Goal: Task Accomplishment & Management: Manage account settings

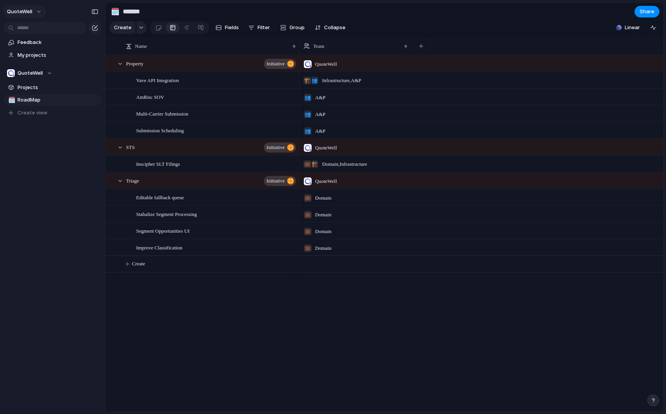
click at [33, 11] on button "QuoteWell" at bounding box center [25, 11] width 42 height 12
click at [33, 11] on div "Settings Invite members Change theme Sign out" at bounding box center [333, 207] width 666 height 414
click at [47, 71] on div "QuoteWell" at bounding box center [29, 73] width 45 height 8
click at [47, 71] on div "Recent 💼 Domain Teams QuoteWell 👥 A&P ⚡ Bugs 🏗️ Infrastructure ⚡ Product Planni…" at bounding box center [333, 207] width 666 height 414
click at [47, 72] on div "QuoteWell" at bounding box center [29, 73] width 45 height 8
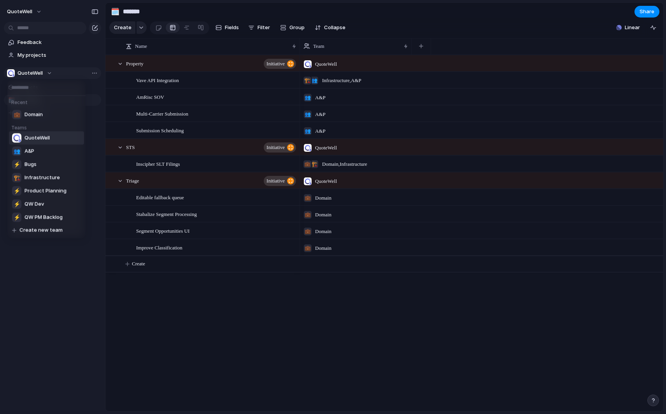
click at [47, 72] on div "Recent 💼 Domain Teams QuoteWell 👥 A&P ⚡ Bugs 🏗️ Infrastructure ⚡ Product Planni…" at bounding box center [333, 207] width 666 height 414
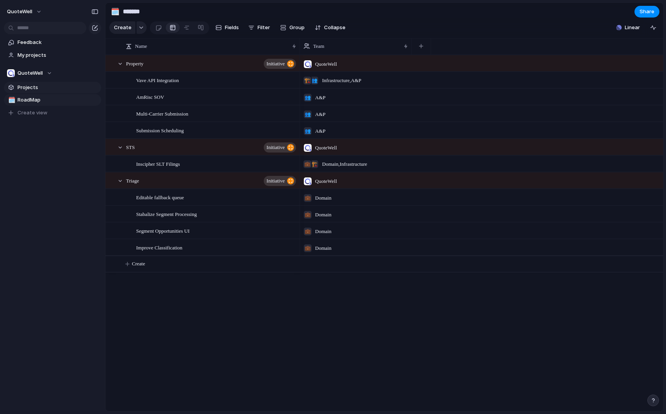
click at [45, 90] on span "Projects" at bounding box center [58, 88] width 81 height 8
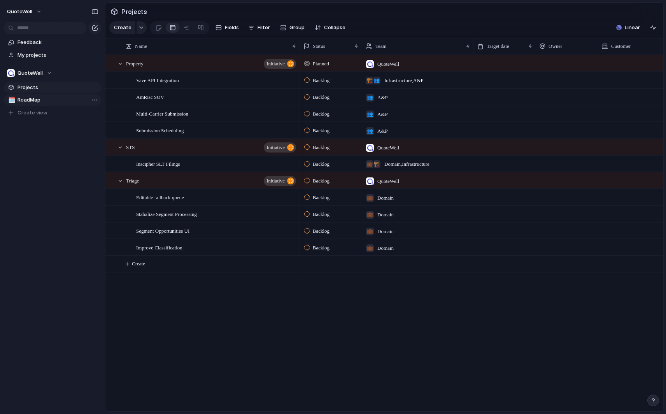
click at [44, 100] on span "RoadMap" at bounding box center [58, 100] width 81 height 8
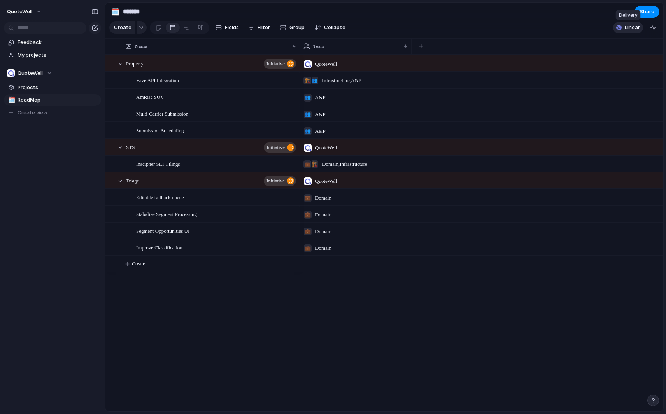
click at [631, 28] on span "Linear" at bounding box center [632, 28] width 15 height 8
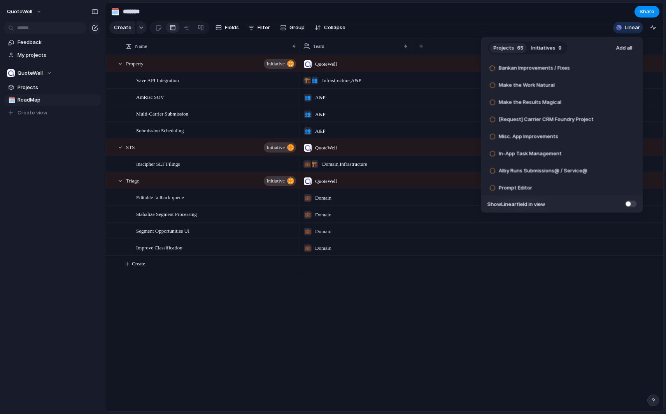
scroll to position [156, 0]
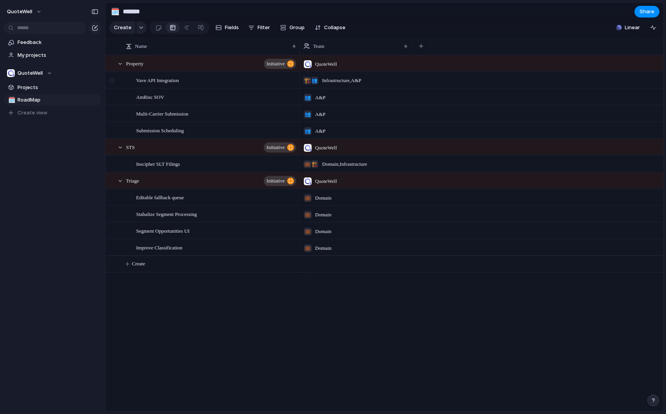
click at [114, 80] on div at bounding box center [112, 80] width 6 height 6
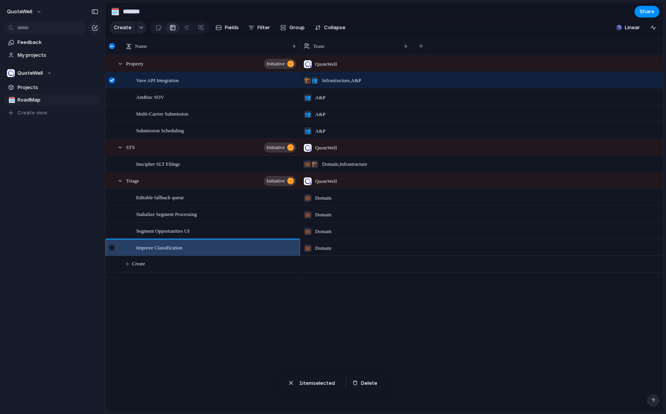
click at [115, 247] on div at bounding box center [112, 248] width 6 height 6
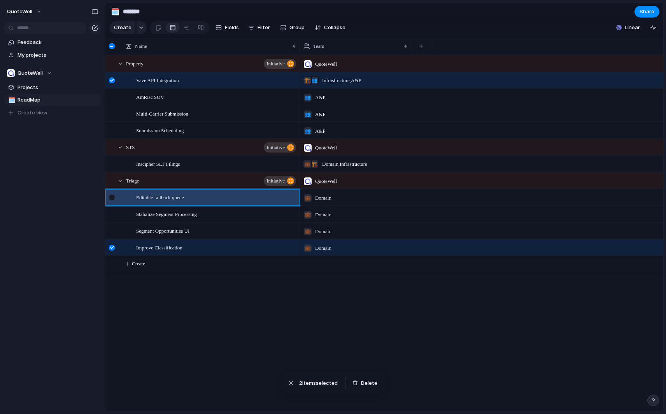
click at [115, 197] on div at bounding box center [113, 200] width 14 height 21
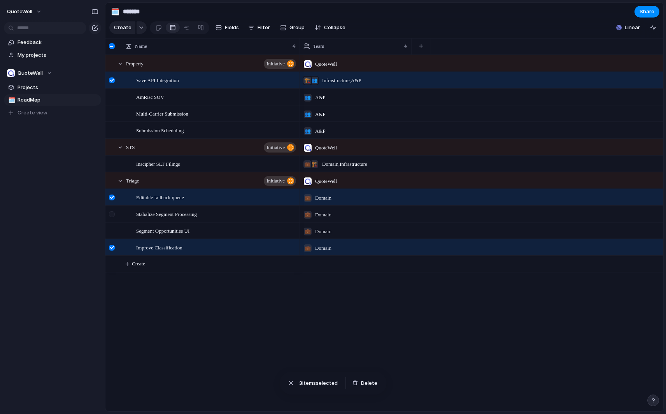
click at [114, 216] on div at bounding box center [112, 214] width 6 height 6
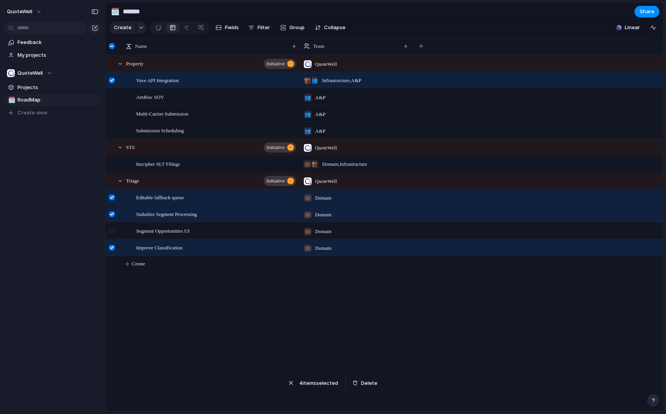
click at [112, 233] on div at bounding box center [112, 231] width 6 height 6
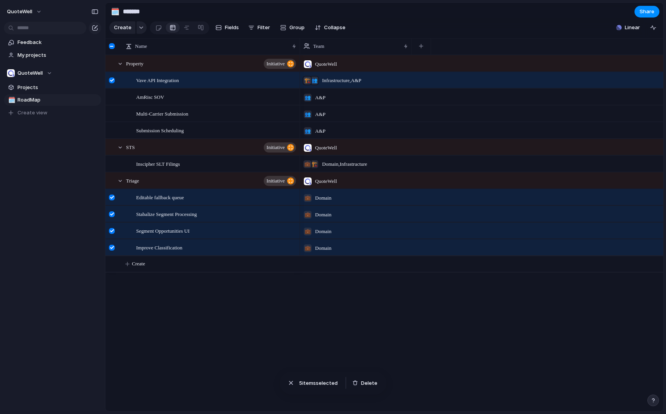
click at [113, 48] on div at bounding box center [112, 46] width 6 height 6
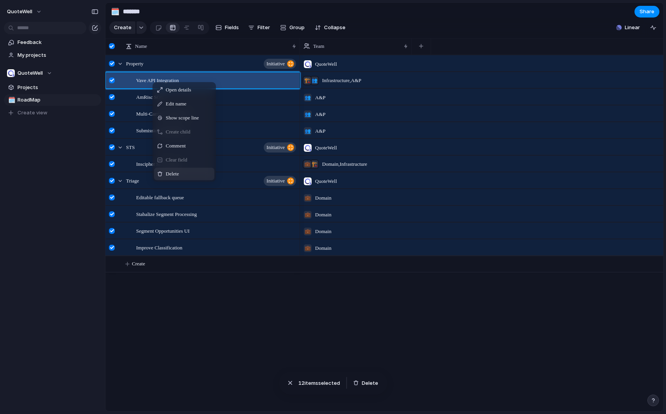
click at [185, 173] on span "Context Menu" at bounding box center [183, 174] width 3 height 8
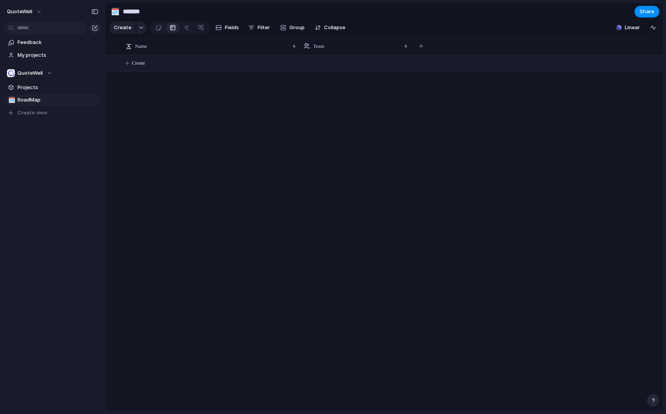
click at [147, 69] on button "Create" at bounding box center [394, 63] width 563 height 16
click at [155, 126] on body "QuoteWell Feedback My projects QuoteWell Projects 🗓️ RoadMap To pick up a dragg…" at bounding box center [333, 207] width 666 height 414
click at [141, 30] on button "button" at bounding box center [142, 27] width 10 height 12
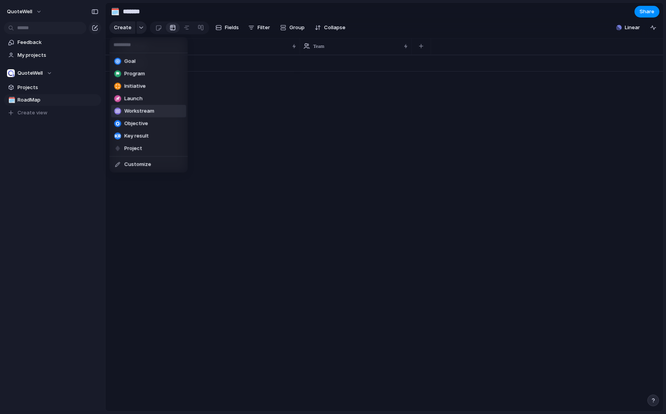
click at [156, 111] on li "Workstream" at bounding box center [148, 111] width 75 height 12
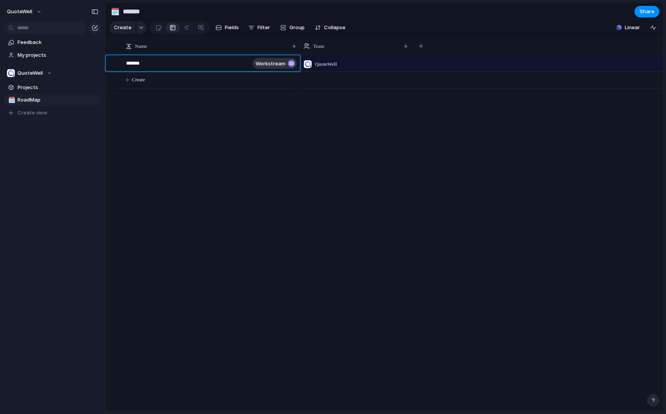
type textarea "********"
click at [146, 82] on body "QuoteWell Feedback My projects QuoteWell Projects 🗓️ RoadMap To pick up a dragg…" at bounding box center [333, 207] width 666 height 414
click at [141, 81] on span "Create" at bounding box center [138, 80] width 13 height 8
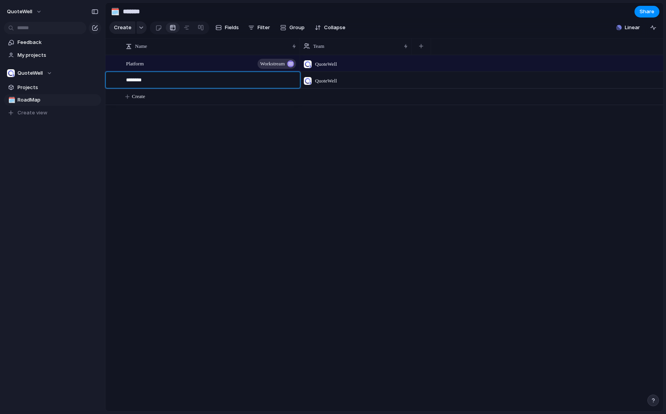
type textarea "*********"
click at [141, 99] on body "QuoteWell Feedback My projects QuoteWell Projects 🗓️ RoadMap To pick up a dragg…" at bounding box center [333, 207] width 666 height 414
click at [141, 99] on span "Create" at bounding box center [138, 97] width 13 height 8
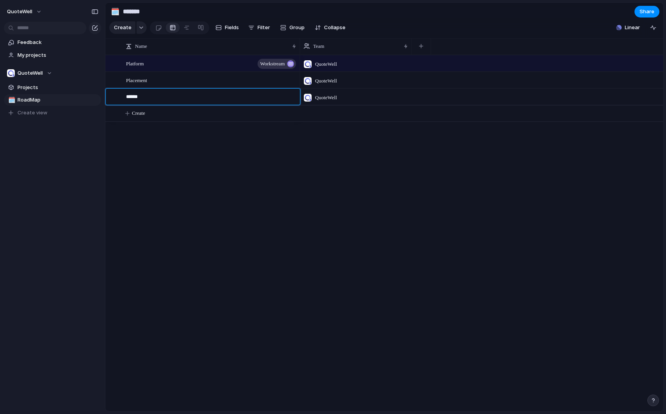
type textarea "*******"
click at [155, 149] on body "QuoteWell Feedback My projects QuoteWell Projects 🗓️ RoadMap To pick up a dragg…" at bounding box center [333, 207] width 666 height 414
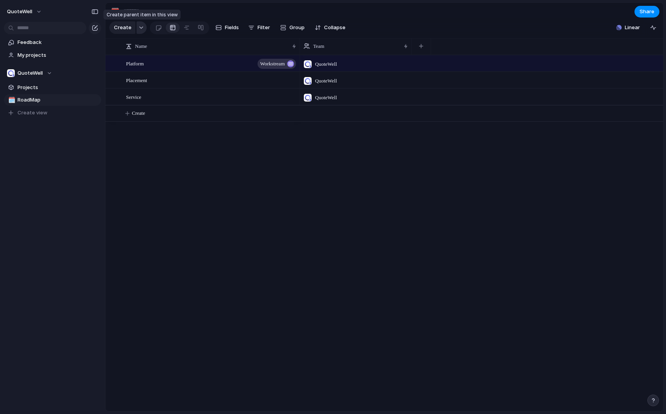
click at [139, 27] on div "button" at bounding box center [141, 27] width 5 height 3
click at [295, 189] on div "Goal Program Initiative Launch Workstream Objective Key result Project Customize" at bounding box center [333, 207] width 666 height 414
click at [166, 83] on div "Placement" at bounding box center [211, 80] width 171 height 16
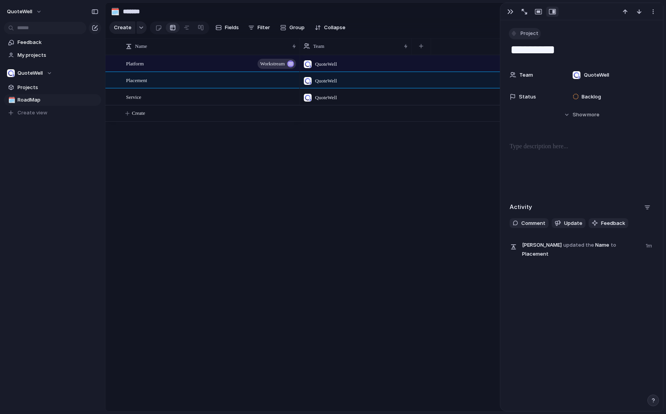
click at [516, 35] on div "button" at bounding box center [514, 33] width 7 height 7
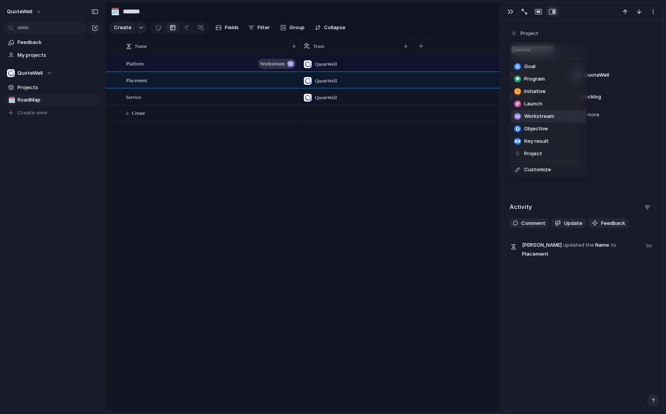
click at [541, 117] on span "Workstream" at bounding box center [540, 117] width 30 height 8
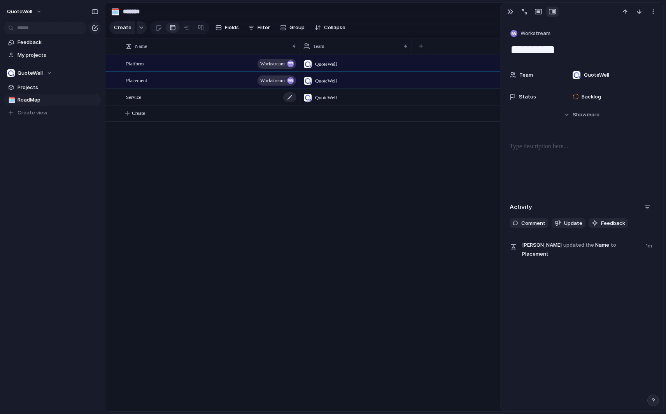
click at [230, 103] on div "Service" at bounding box center [211, 97] width 171 height 16
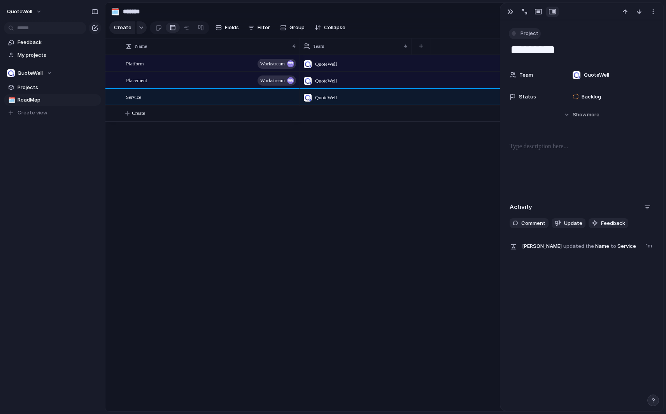
click at [533, 38] on button "Project" at bounding box center [525, 33] width 32 height 11
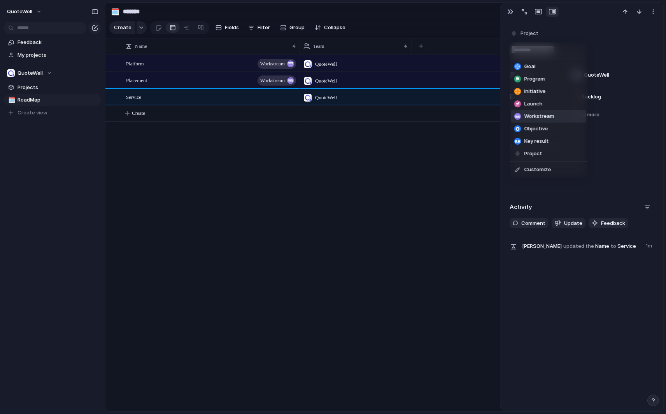
click at [549, 117] on span "Workstream" at bounding box center [540, 117] width 30 height 8
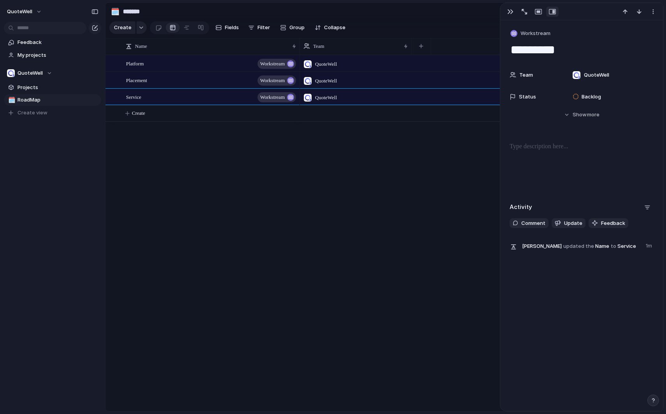
click at [361, 218] on div "QuoteWell QuoteWell QuoteWell" at bounding box center [482, 233] width 364 height 357
click at [187, 30] on div at bounding box center [187, 27] width 6 height 12
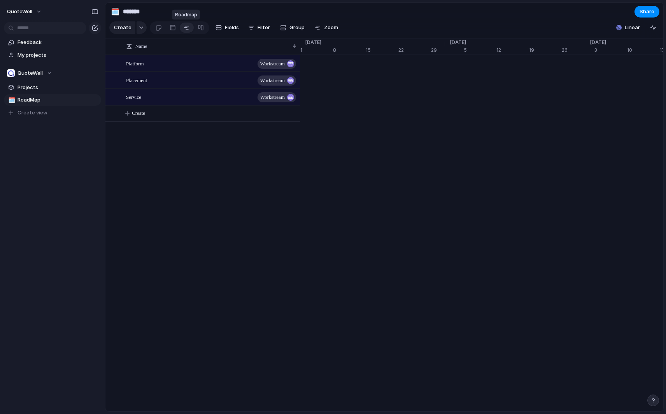
scroll to position [0, 5135]
click at [171, 29] on div at bounding box center [173, 27] width 6 height 12
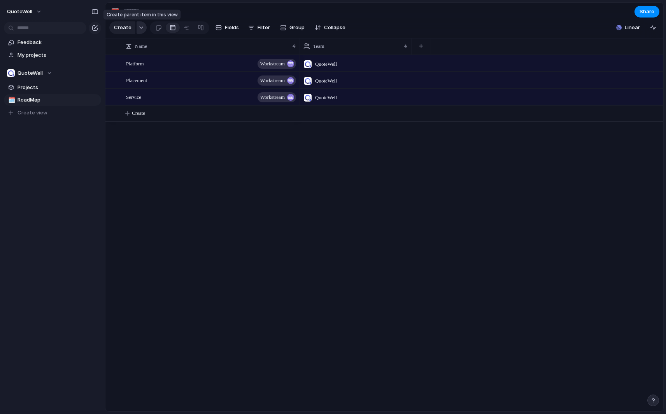
click at [143, 30] on button "button" at bounding box center [142, 27] width 10 height 12
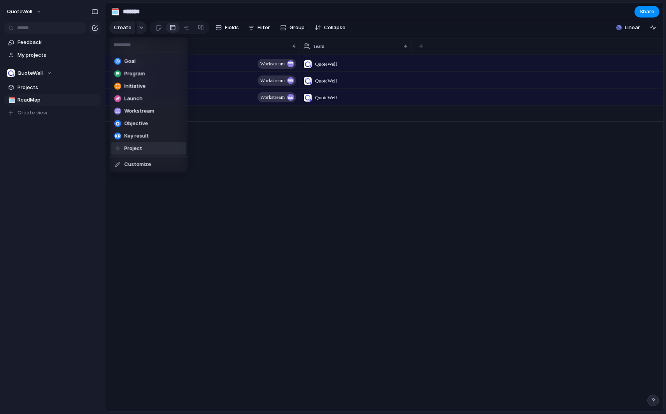
click at [279, 165] on div "Goal Program Initiative Launch Workstream Objective Key result Project Customize" at bounding box center [333, 207] width 666 height 414
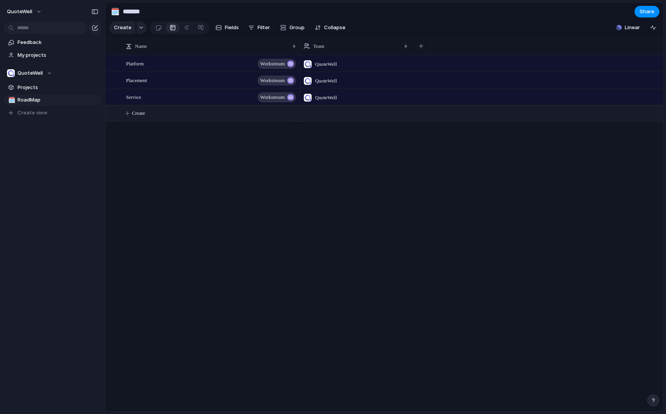
click at [132, 113] on button "Create" at bounding box center [394, 113] width 563 height 16
type textarea "**********"
click at [148, 172] on body "QuoteWell Feedback My projects QuoteWell Projects 🗓️ RoadMap To pick up a dragg…" at bounding box center [333, 207] width 666 height 414
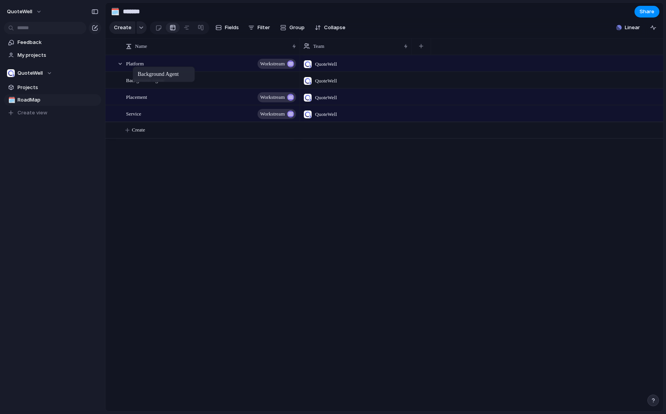
drag, startPoint x: 122, startPoint y: 114, endPoint x: 136, endPoint y: 68, distance: 48.5
click at [136, 68] on body "QuoteWell Feedback My projects QuoteWell Projects 🗓️ RoadMap To pick up a dragg…" at bounding box center [333, 207] width 666 height 414
click at [141, 132] on span "Create" at bounding box center [138, 130] width 13 height 8
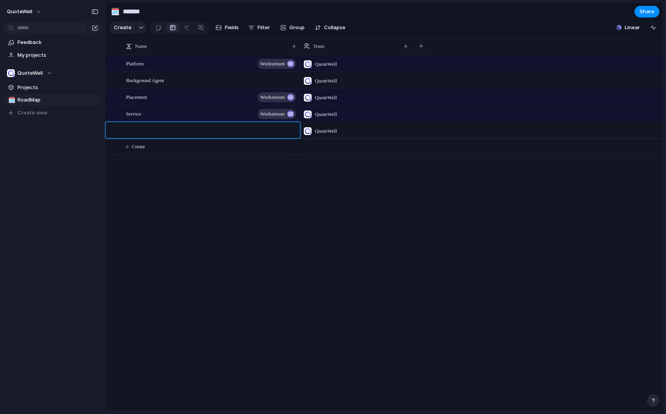
click at [143, 28] on body "QuoteWell Feedback My projects QuoteWell Projects 🗓️ RoadMap To pick up a dragg…" at bounding box center [333, 207] width 666 height 414
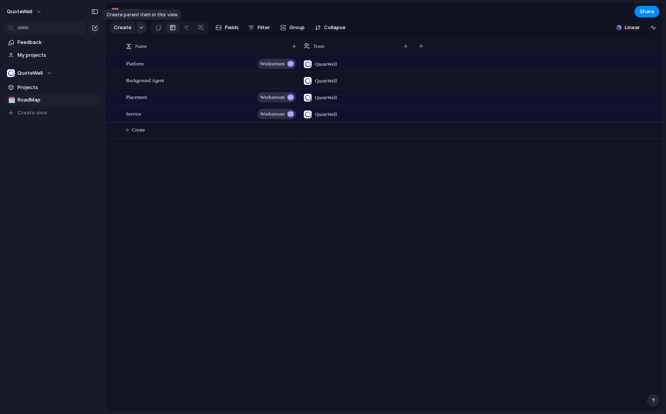
click at [141, 28] on div "button" at bounding box center [141, 27] width 5 height 3
click at [235, 195] on div "Goal Program Initiative Launch Workstream Objective Key result Project Customize" at bounding box center [333, 207] width 666 height 414
click at [173, 83] on div "Background Agent" at bounding box center [211, 80] width 171 height 16
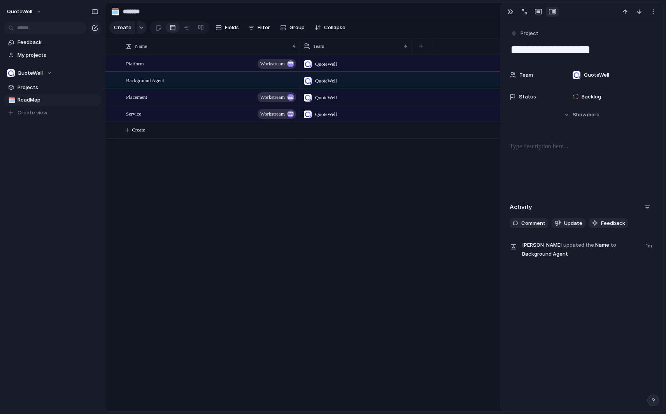
click at [392, 213] on div "QuoteWell QuoteWell QuoteWell QuoteWell" at bounding box center [482, 233] width 364 height 357
click at [512, 11] on div "button" at bounding box center [511, 12] width 6 height 6
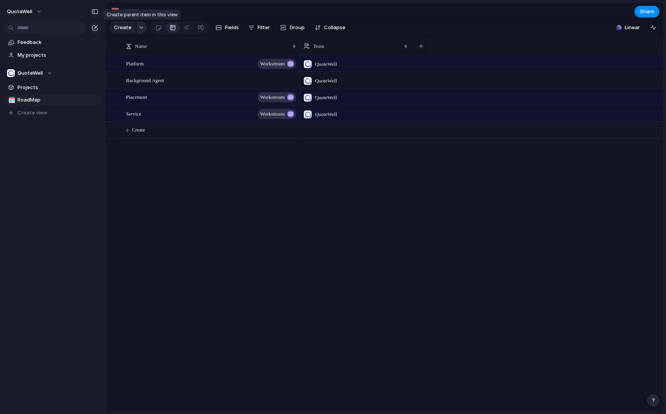
click at [139, 29] on div "button" at bounding box center [141, 27] width 5 height 3
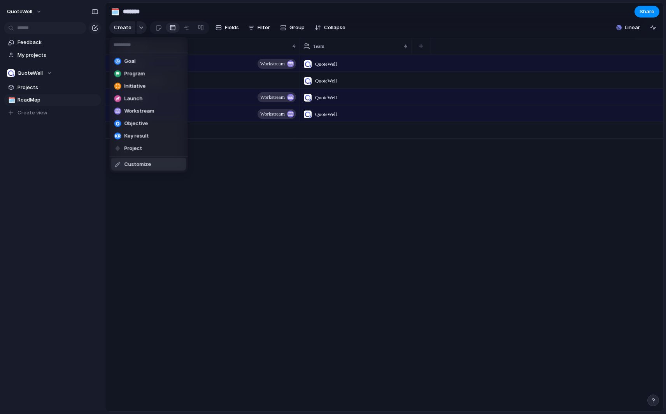
click at [255, 244] on div "Goal Program Initiative Launch Workstream Objective Key result Project Customize" at bounding box center [333, 207] width 666 height 414
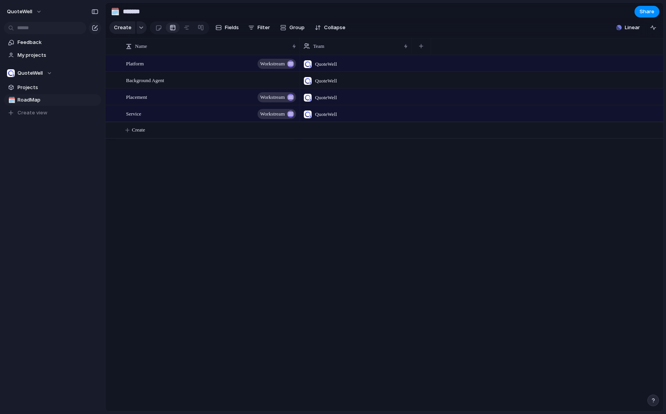
click at [655, 400] on div "button" at bounding box center [653, 400] width 5 height 5
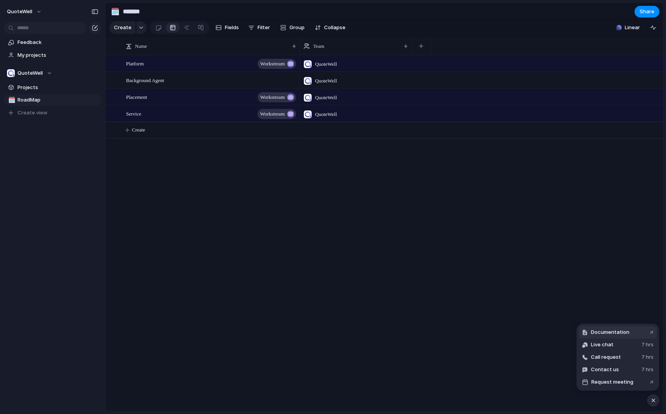
click at [619, 335] on span "Documentation" at bounding box center [610, 333] width 39 height 8
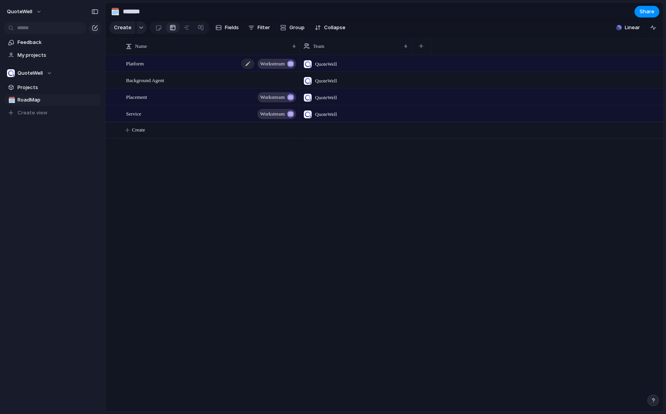
click at [180, 70] on div "Platform workstream" at bounding box center [211, 64] width 171 height 16
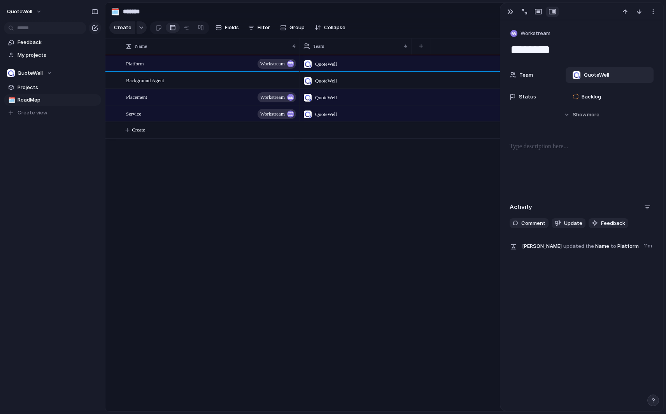
click at [601, 76] on span "QuoteWell" at bounding box center [596, 75] width 25 height 8
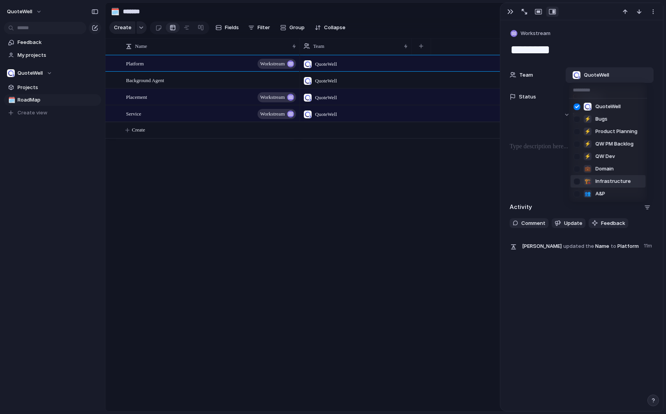
click at [578, 181] on div at bounding box center [578, 182] width 14 height 14
click at [451, 192] on div "QuoteWell ⚡ Bugs ⚡ Product Planning ⚡ QW PM Backlog ⚡ QW Dev 💼 Domain 🏗️ Infras…" at bounding box center [333, 207] width 666 height 414
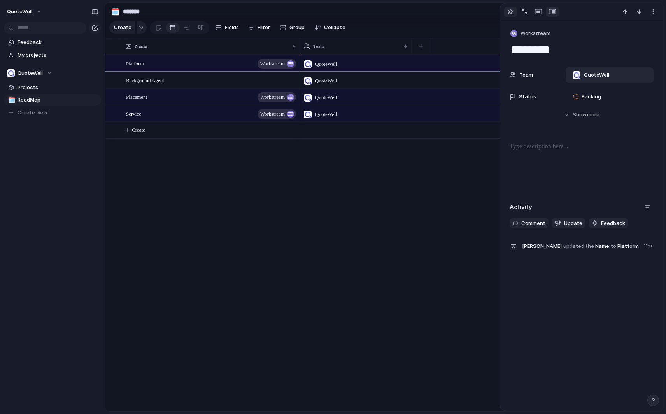
click at [512, 12] on div "button" at bounding box center [511, 12] width 6 height 6
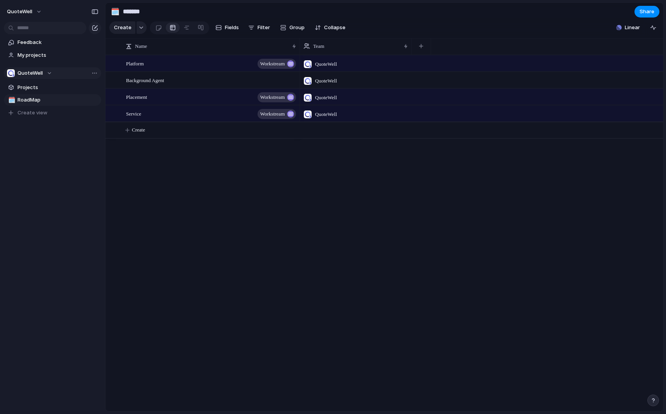
click at [49, 76] on div "QuoteWell" at bounding box center [29, 73] width 45 height 8
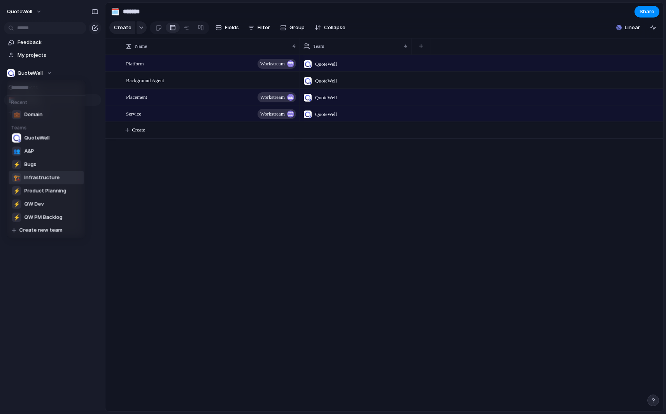
click at [45, 180] on span "Infrastructure" at bounding box center [42, 178] width 35 height 8
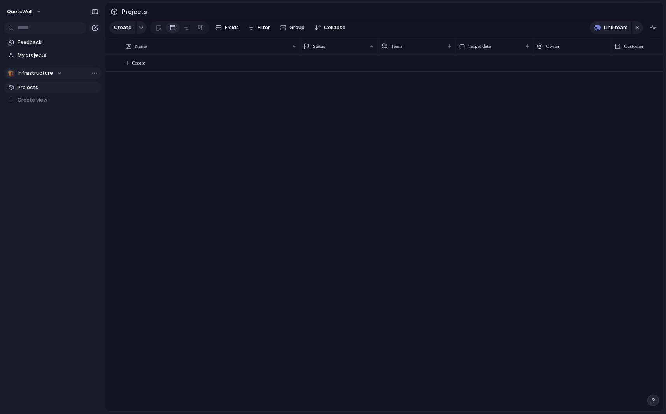
click at [26, 70] on span "Infrastructure" at bounding box center [35, 73] width 35 height 8
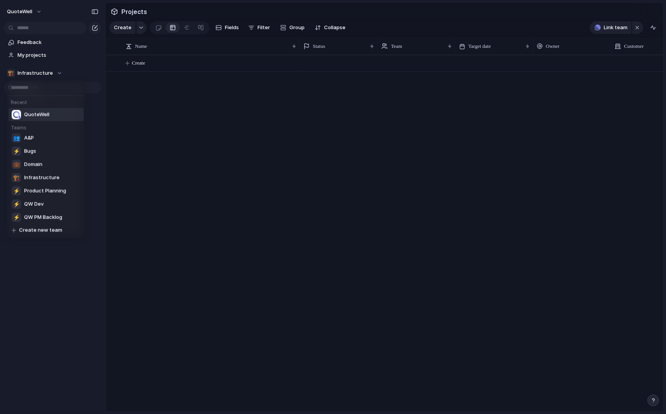
click at [28, 109] on li "QuoteWell" at bounding box center [46, 114] width 75 height 13
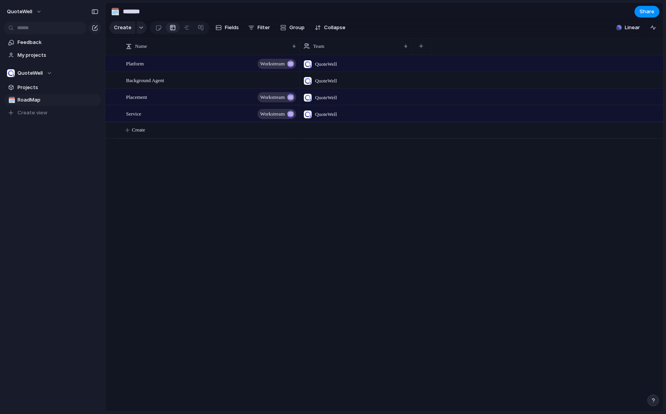
click at [319, 67] on span "QuoteWell" at bounding box center [326, 64] width 22 height 8
click at [319, 66] on div "QuoteWell ⚡ Bugs ⚡ Product Planning ⚡ QW PM Backlog ⚡ QW Dev 💼 Domain 🏗️ Infras…" at bounding box center [333, 207] width 666 height 414
click at [334, 68] on span "QuoteWell" at bounding box center [326, 64] width 22 height 8
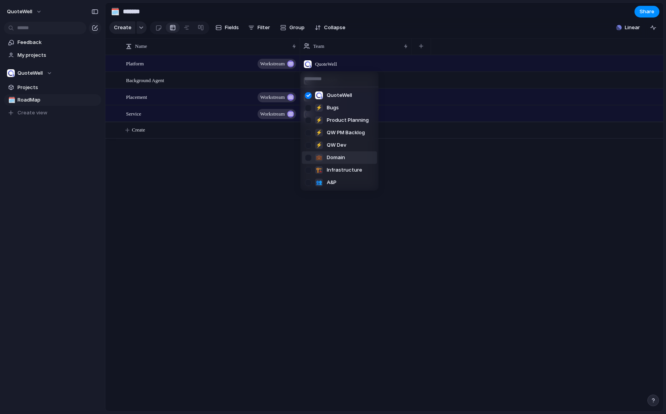
click at [49, 72] on div "QuoteWell ⚡ Bugs ⚡ Product Planning ⚡ QW PM Backlog ⚡ QW Dev 💼 Domain 🏗️ Infras…" at bounding box center [333, 207] width 666 height 414
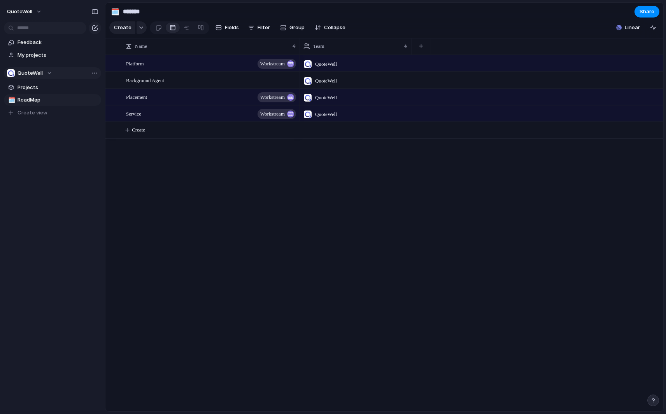
click at [48, 72] on div "QuoteWell" at bounding box center [29, 73] width 45 height 8
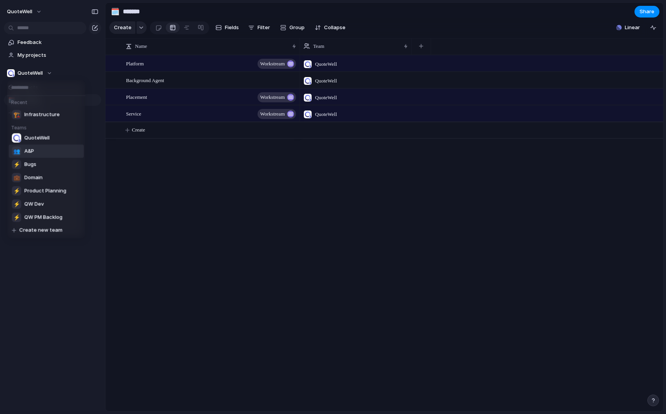
click at [75, 154] on li "👥 A&P" at bounding box center [46, 151] width 75 height 13
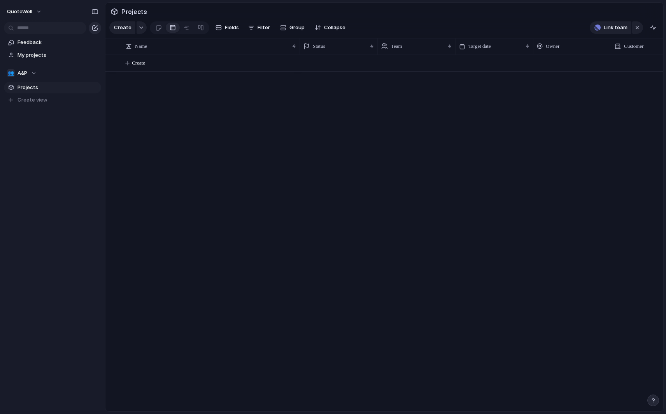
click at [95, 27] on div "button" at bounding box center [95, 28] width 6 height 6
click at [37, 14] on button "QuoteWell" at bounding box center [25, 11] width 42 height 12
click at [68, 178] on div "Settings Invite members Change theme Sign out" at bounding box center [333, 207] width 666 height 414
click at [32, 75] on div "👥 A&P" at bounding box center [22, 73] width 30 height 8
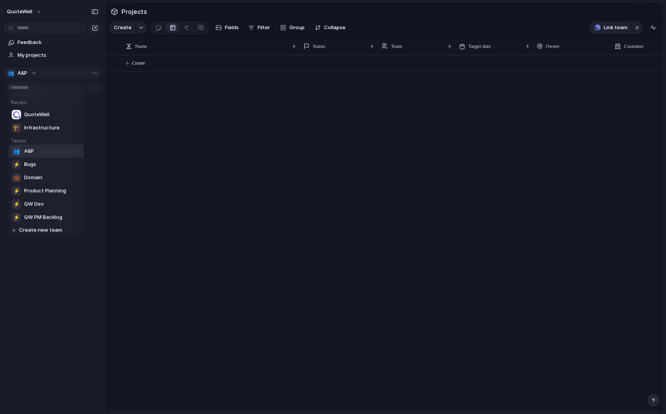
click at [32, 75] on div "Recent QuoteWell 🏗️ Infrastructure Teams 👥 A&P ⚡ Bugs 💼 Domain ⚡ Product Planni…" at bounding box center [333, 207] width 666 height 414
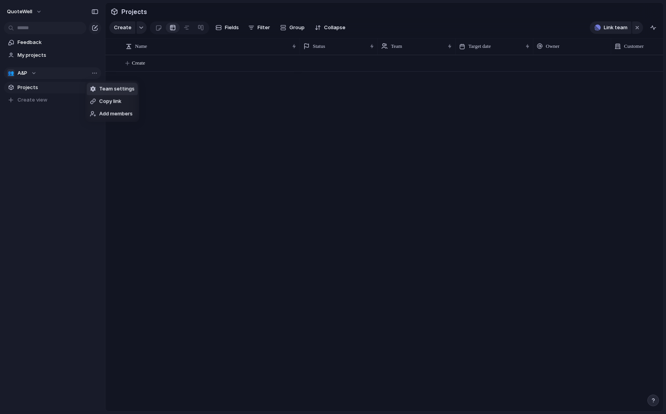
click at [105, 88] on span "Team settings" at bounding box center [116, 89] width 35 height 8
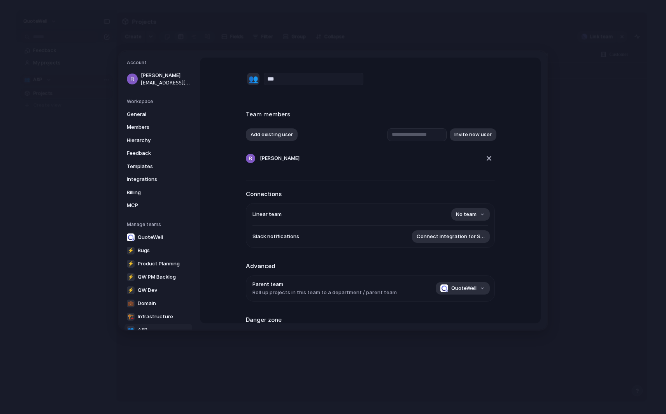
click at [287, 79] on input "***" at bounding box center [314, 79] width 100 height 12
type input "*********"
click at [253, 78] on div "👥" at bounding box center [253, 79] width 12 height 12
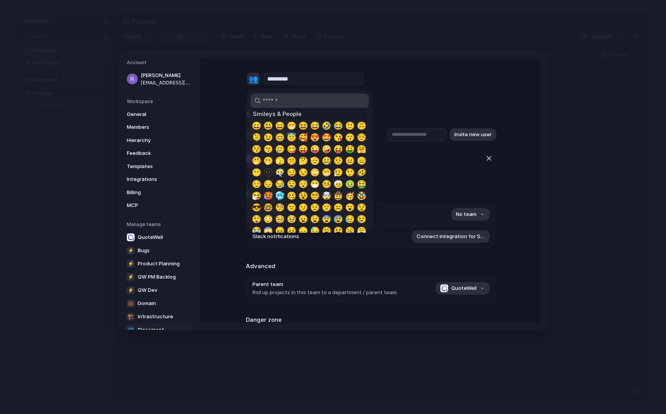
click at [270, 107] on input "search" at bounding box center [310, 100] width 118 height 14
type input "*"
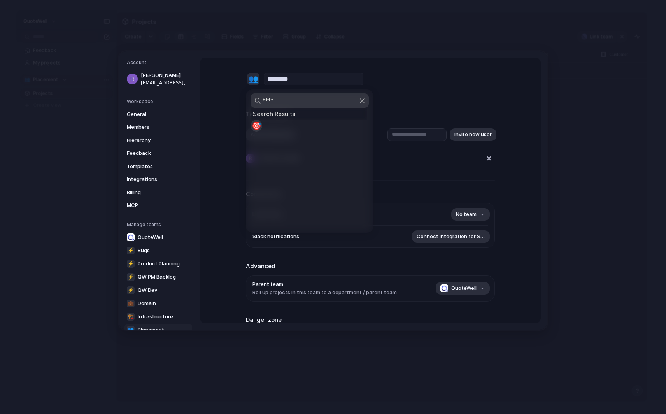
type input "****"
click at [257, 125] on span "🎯" at bounding box center [257, 125] width 10 height 9
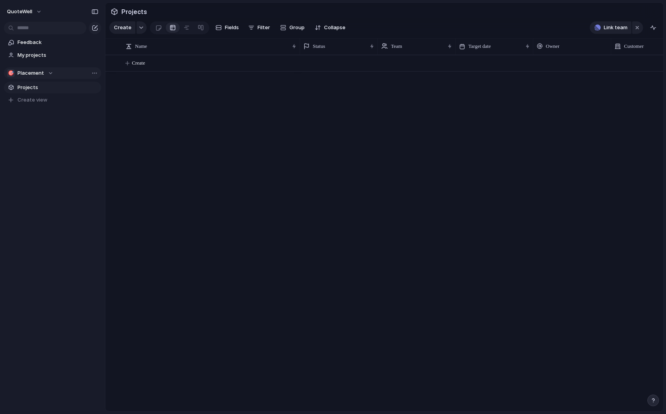
click at [49, 74] on div "🎯 Placement" at bounding box center [30, 73] width 46 height 8
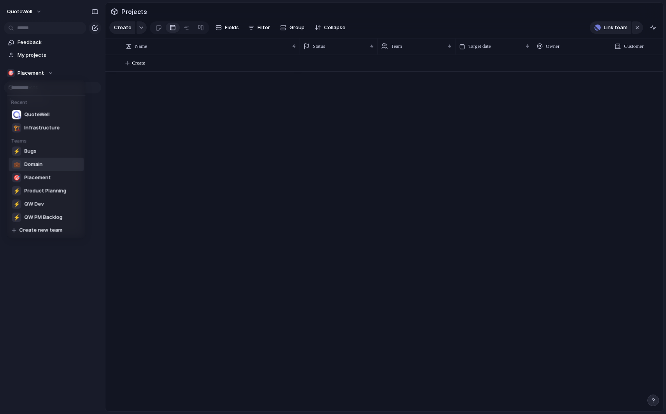
click at [51, 163] on li "💼 Domain" at bounding box center [46, 164] width 75 height 13
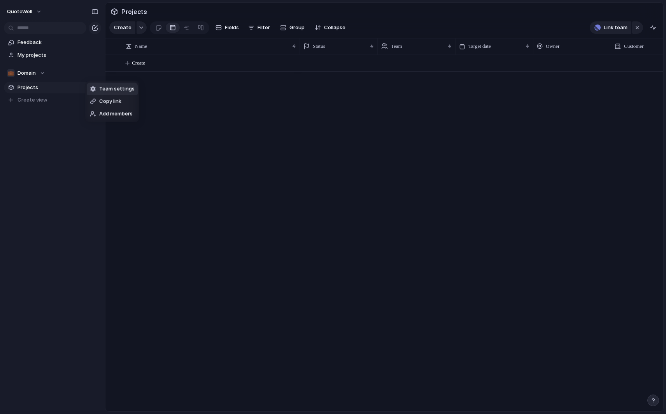
click at [114, 92] on span "Team settings" at bounding box center [116, 89] width 35 height 8
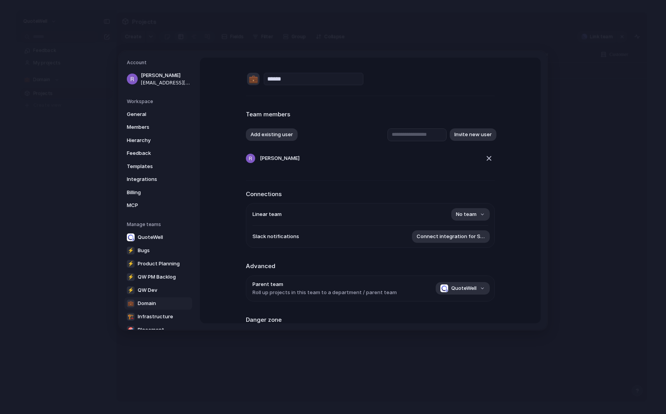
click at [282, 72] on div "💼 ******" at bounding box center [370, 79] width 249 height 15
click at [282, 74] on input "******" at bounding box center [314, 79] width 100 height 12
type input "*******"
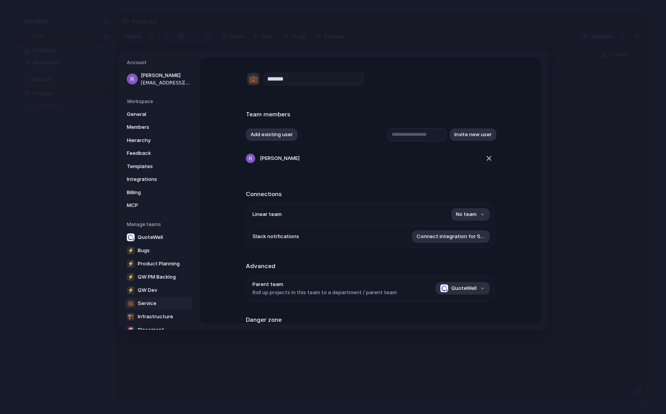
click at [255, 80] on div "💼" at bounding box center [253, 79] width 12 height 12
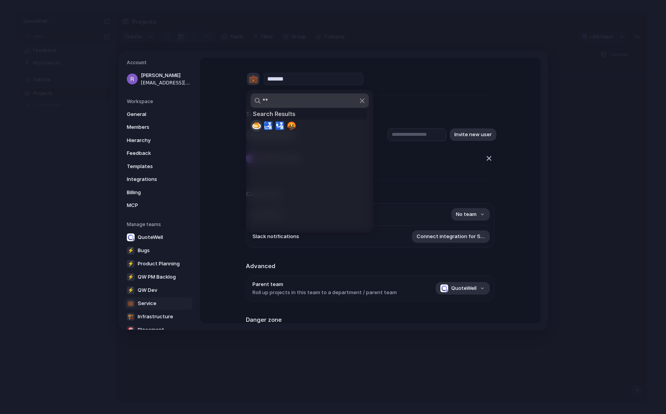
type input "*"
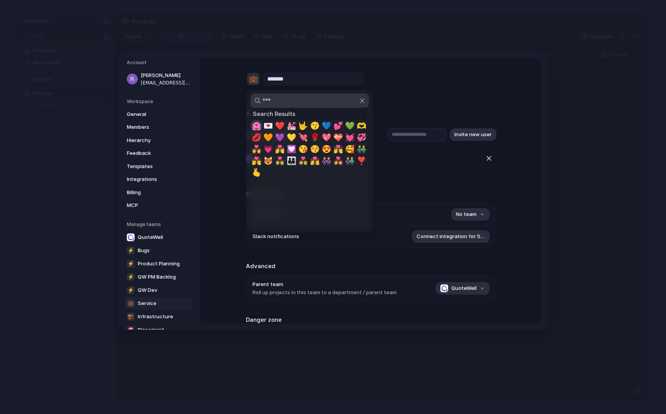
type input "****"
click at [291, 104] on input "****" at bounding box center [310, 100] width 118 height 14
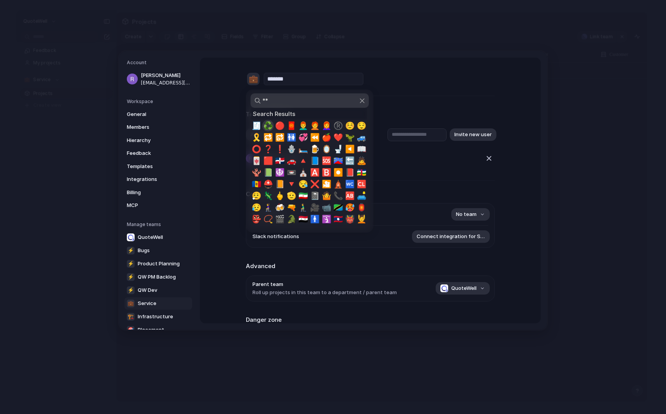
type input "**"
click at [269, 128] on span "♻️" at bounding box center [269, 125] width 10 height 9
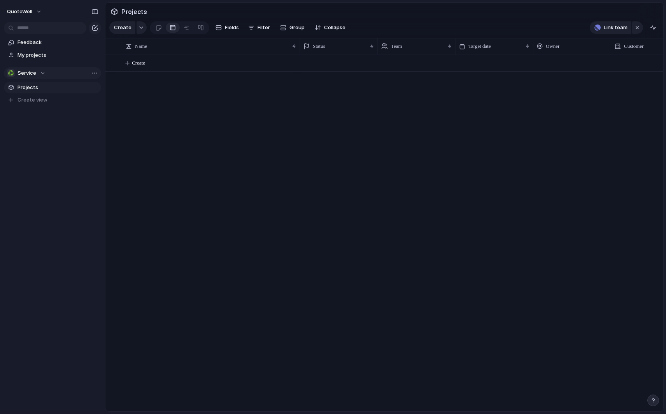
click at [45, 74] on div "♻️ Service" at bounding box center [26, 73] width 39 height 8
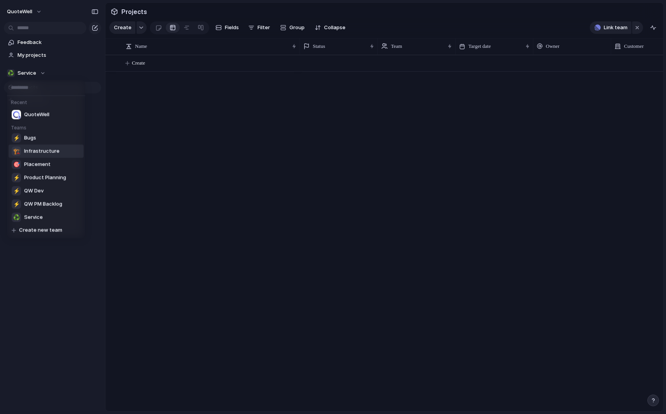
click at [46, 153] on span "Infrastructure" at bounding box center [41, 152] width 35 height 8
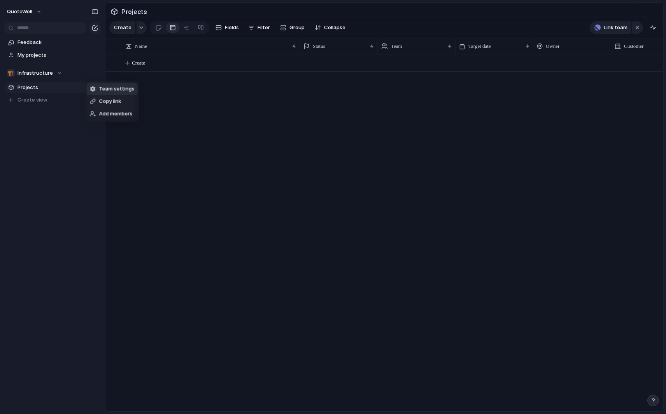
click at [114, 89] on span "Team settings" at bounding box center [116, 89] width 35 height 8
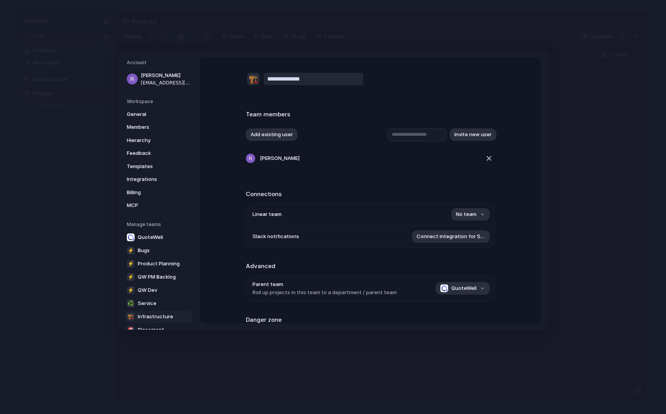
click at [282, 79] on input "**********" at bounding box center [314, 79] width 100 height 12
type input "********"
click at [258, 84] on div "🏗️" at bounding box center [253, 79] width 12 height 12
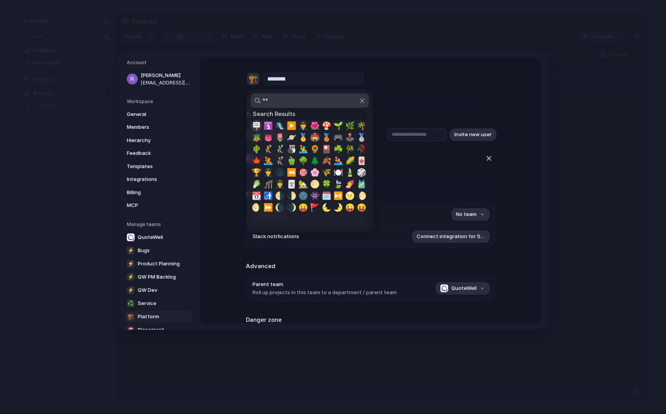
type input "*"
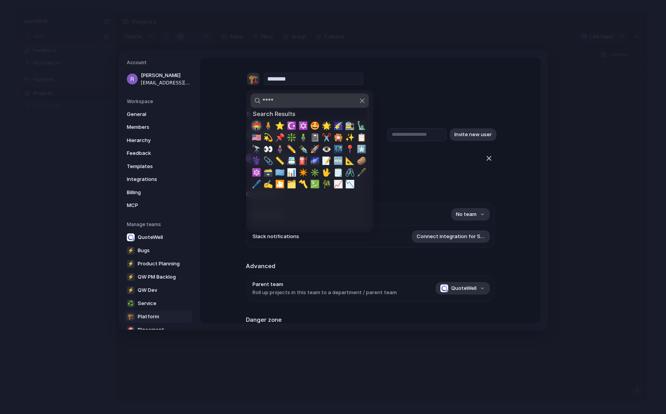
type input "*****"
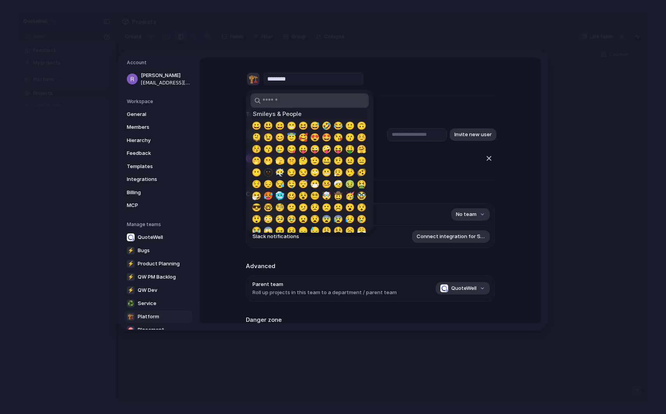
click at [315, 33] on div at bounding box center [333, 207] width 666 height 414
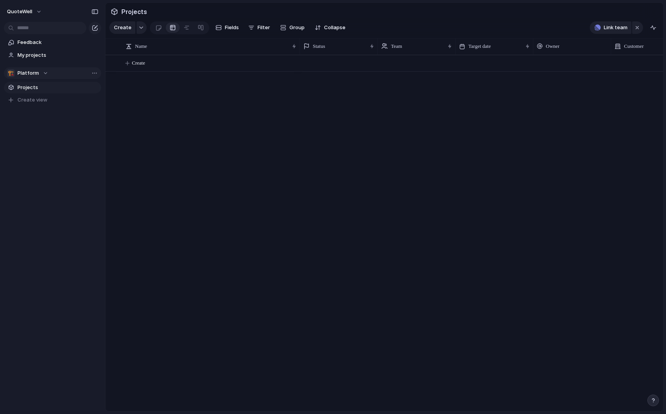
click at [36, 74] on span "Platform" at bounding box center [28, 73] width 21 height 8
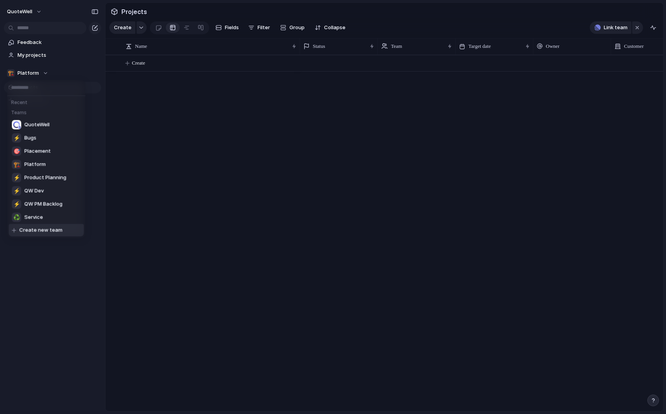
click at [47, 232] on span "Create new team" at bounding box center [40, 231] width 43 height 8
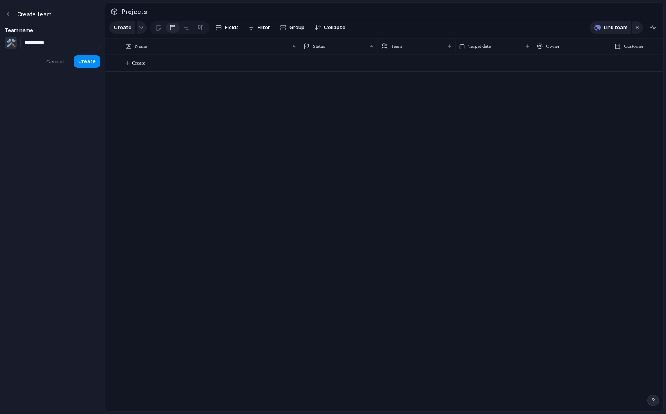
type input "**********"
click at [53, 60] on span "Cancel" at bounding box center [55, 62] width 18 height 8
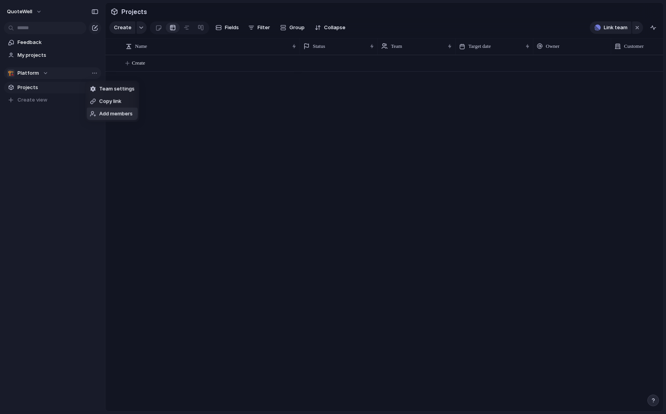
drag, startPoint x: 109, startPoint y: 113, endPoint x: 40, endPoint y: 127, distance: 69.8
click at [40, 127] on div "Team settings Copy link Add members" at bounding box center [333, 207] width 666 height 414
click at [51, 77] on div "Team settings Copy link Add members" at bounding box center [333, 207] width 666 height 414
click at [41, 74] on div "🏗️ Platform" at bounding box center [27, 73] width 41 height 8
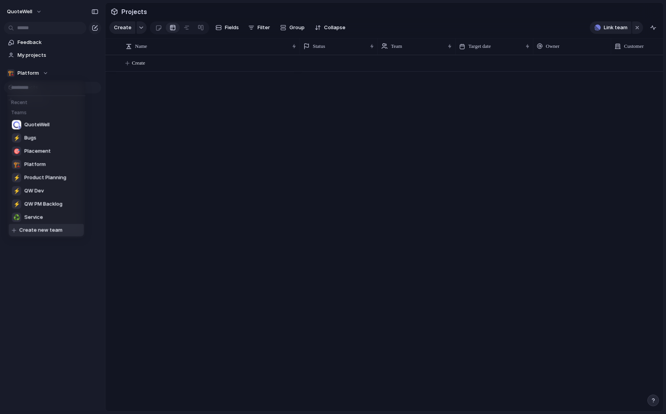
click at [50, 232] on span "Create new team" at bounding box center [40, 231] width 43 height 8
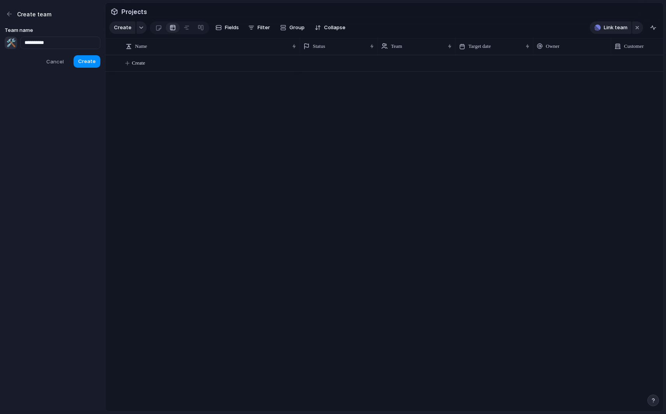
type input "**********"
click at [9, 44] on div "🛠️" at bounding box center [11, 43] width 12 height 12
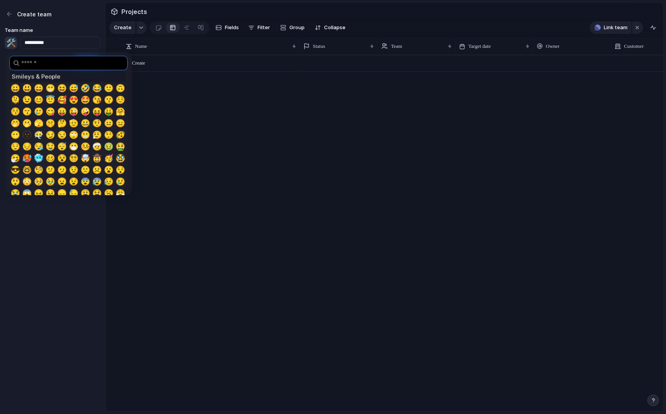
click at [40, 67] on input "search" at bounding box center [68, 63] width 118 height 14
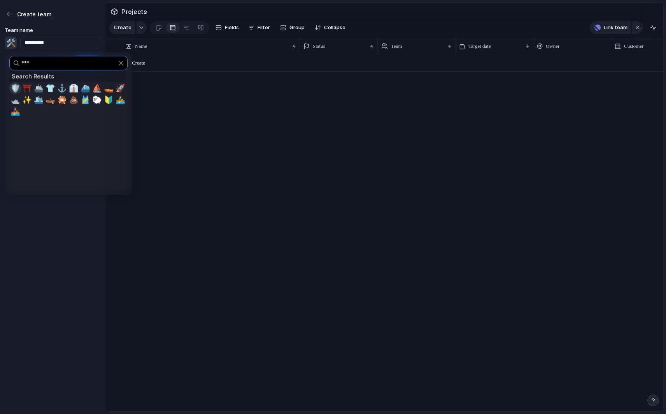
type input "***"
click at [14, 87] on span "🛡️" at bounding box center [16, 88] width 10 height 9
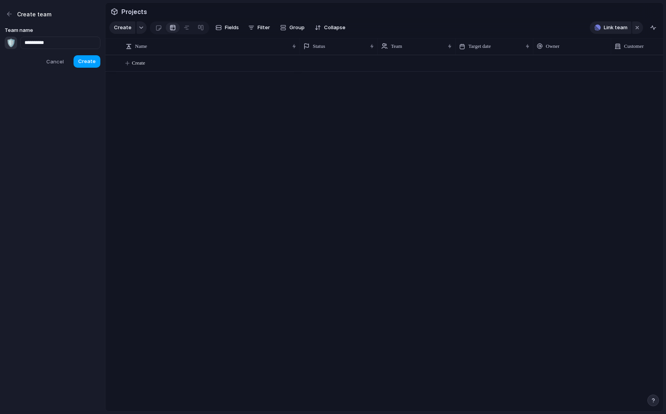
click at [91, 63] on span "Create" at bounding box center [87, 62] width 18 height 8
click at [40, 73] on span "Broker Ops" at bounding box center [31, 73] width 27 height 8
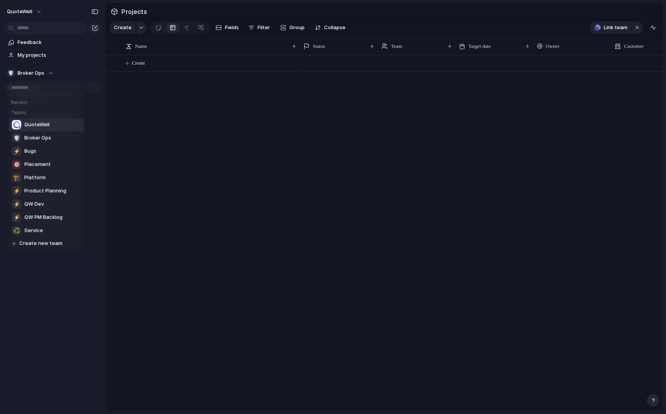
click at [37, 126] on span "QuoteWell" at bounding box center [37, 125] width 25 height 8
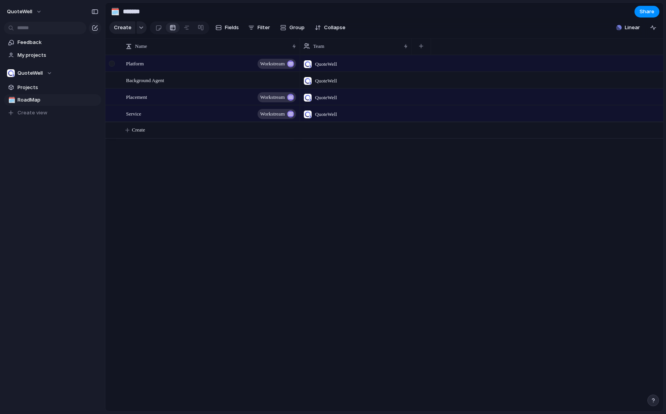
click at [114, 65] on div at bounding box center [112, 64] width 6 height 6
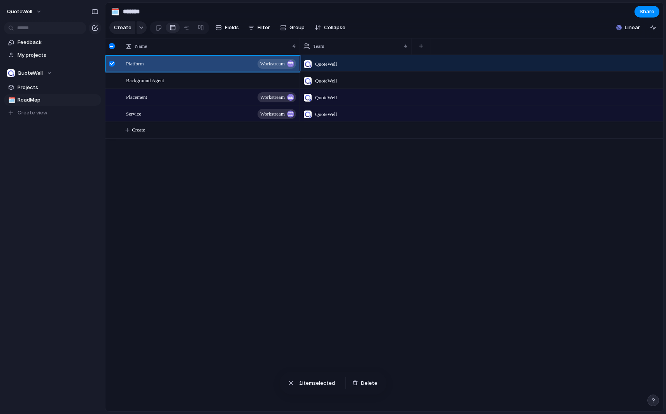
click at [325, 79] on span "QuoteWell" at bounding box center [326, 81] width 22 height 8
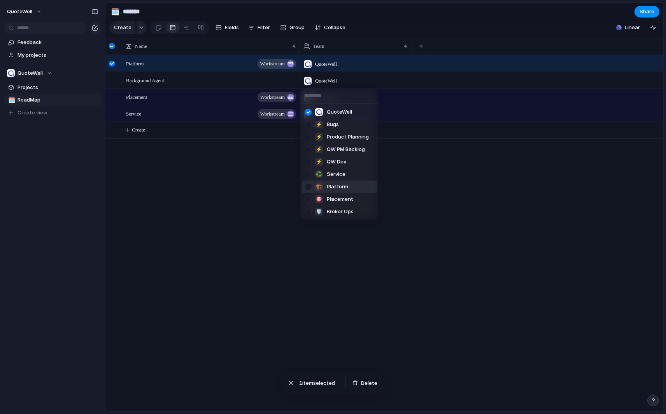
click at [308, 189] on div at bounding box center [309, 187] width 14 height 14
click at [310, 108] on div at bounding box center [309, 112] width 14 height 14
click at [256, 147] on div "QuoteWell ⚡ Bugs ⚡ Product Planning ⚡ QW PM Backlog ⚡ QW Dev ♻️ Service 🏗️ Plat…" at bounding box center [333, 207] width 666 height 414
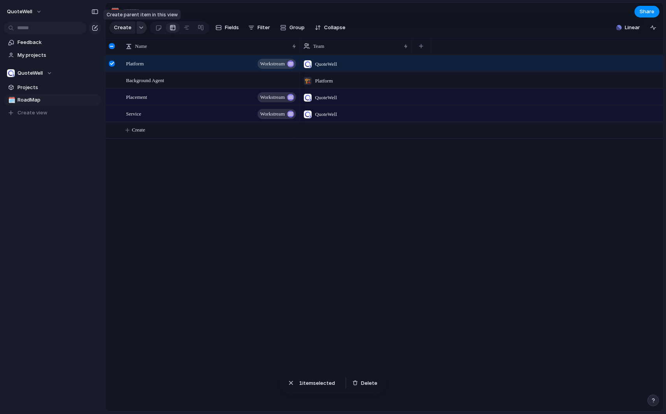
click at [141, 26] on button "button" at bounding box center [142, 27] width 10 height 12
click at [114, 97] on div at bounding box center [112, 97] width 6 height 6
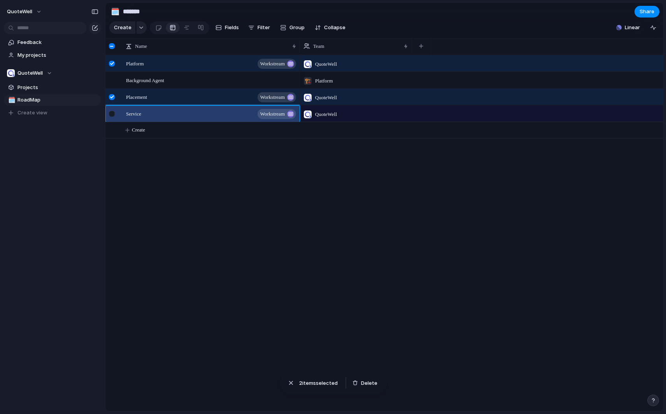
click at [114, 117] on div at bounding box center [113, 116] width 14 height 21
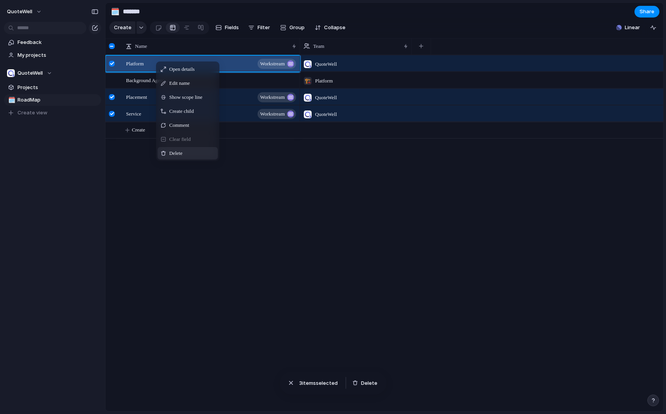
click at [183, 152] on span "Delete" at bounding box center [175, 153] width 13 height 8
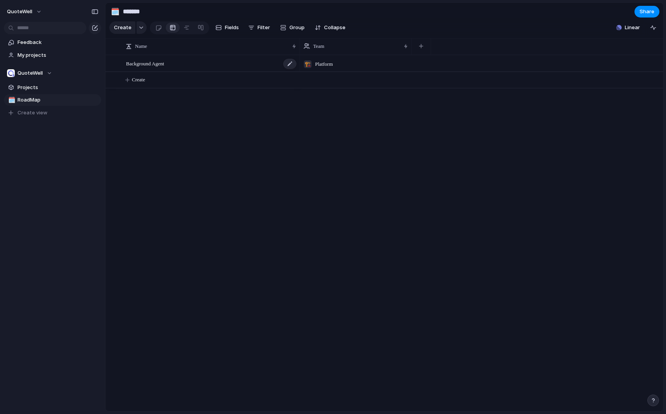
click at [138, 63] on span "Background Agent" at bounding box center [145, 63] width 38 height 9
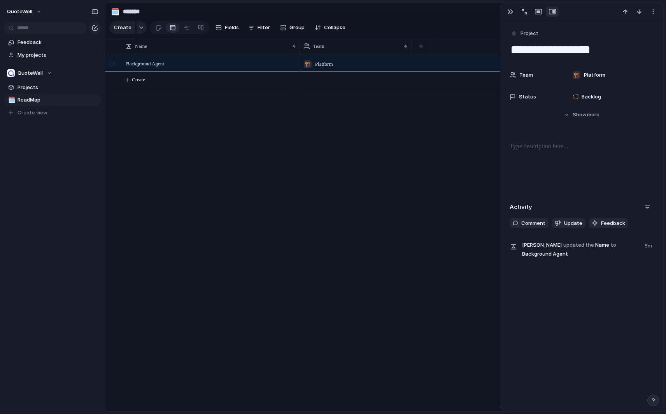
click at [114, 65] on div at bounding box center [112, 64] width 6 height 6
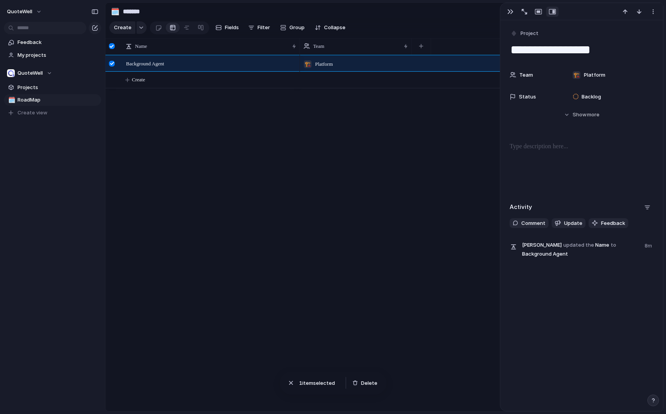
click at [232, 133] on div "Background Agent 🏗️ Platform Create" at bounding box center [384, 233] width 558 height 357
click at [232, 123] on div "Background Agent 🏗️ Platform Create" at bounding box center [384, 233] width 558 height 357
click at [112, 63] on div at bounding box center [112, 64] width 6 height 6
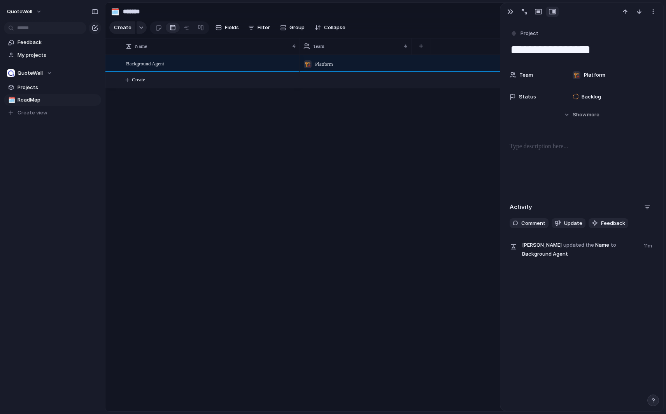
click at [141, 81] on span "Create" at bounding box center [138, 80] width 13 height 8
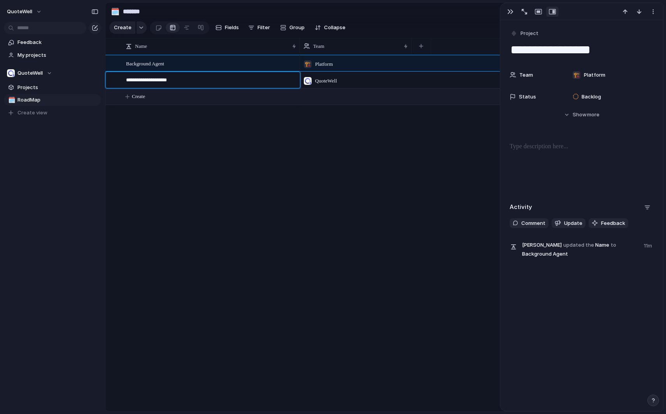
type textarea "**********"
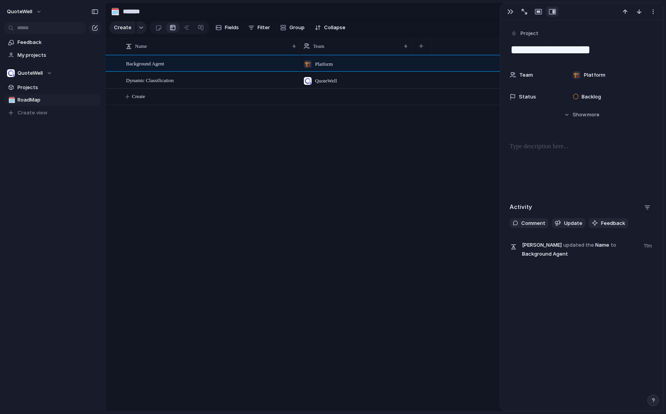
click at [338, 85] on body "QuoteWell Feedback My projects QuoteWell Projects 🗓️ RoadMap To pick up a dragg…" at bounding box center [333, 207] width 666 height 414
click at [328, 79] on span "QuoteWell" at bounding box center [326, 81] width 22 height 8
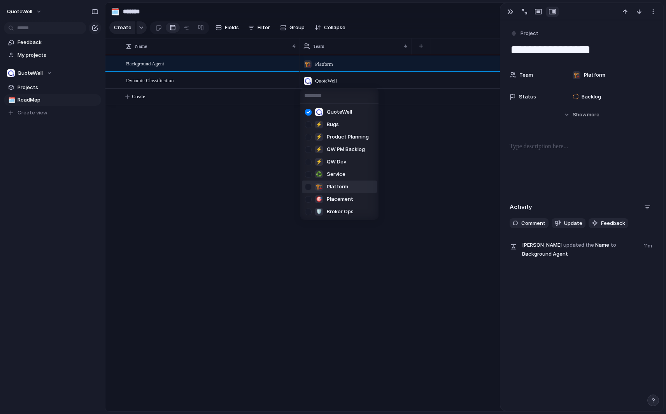
click at [310, 188] on div at bounding box center [309, 187] width 14 height 14
click at [309, 111] on div at bounding box center [309, 112] width 14 height 14
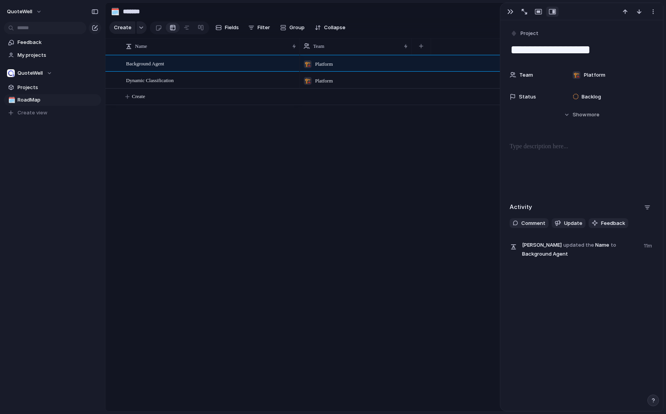
click at [230, 160] on div "QuoteWell ⚡ Bugs ⚡ Product Planning ⚡ QW PM Backlog ⚡ QW Dev ♻️ Service 🏗️ Plat…" at bounding box center [333, 207] width 666 height 414
click at [508, 10] on div "button" at bounding box center [511, 12] width 6 height 6
